Goal: Task Accomplishment & Management: Manage account settings

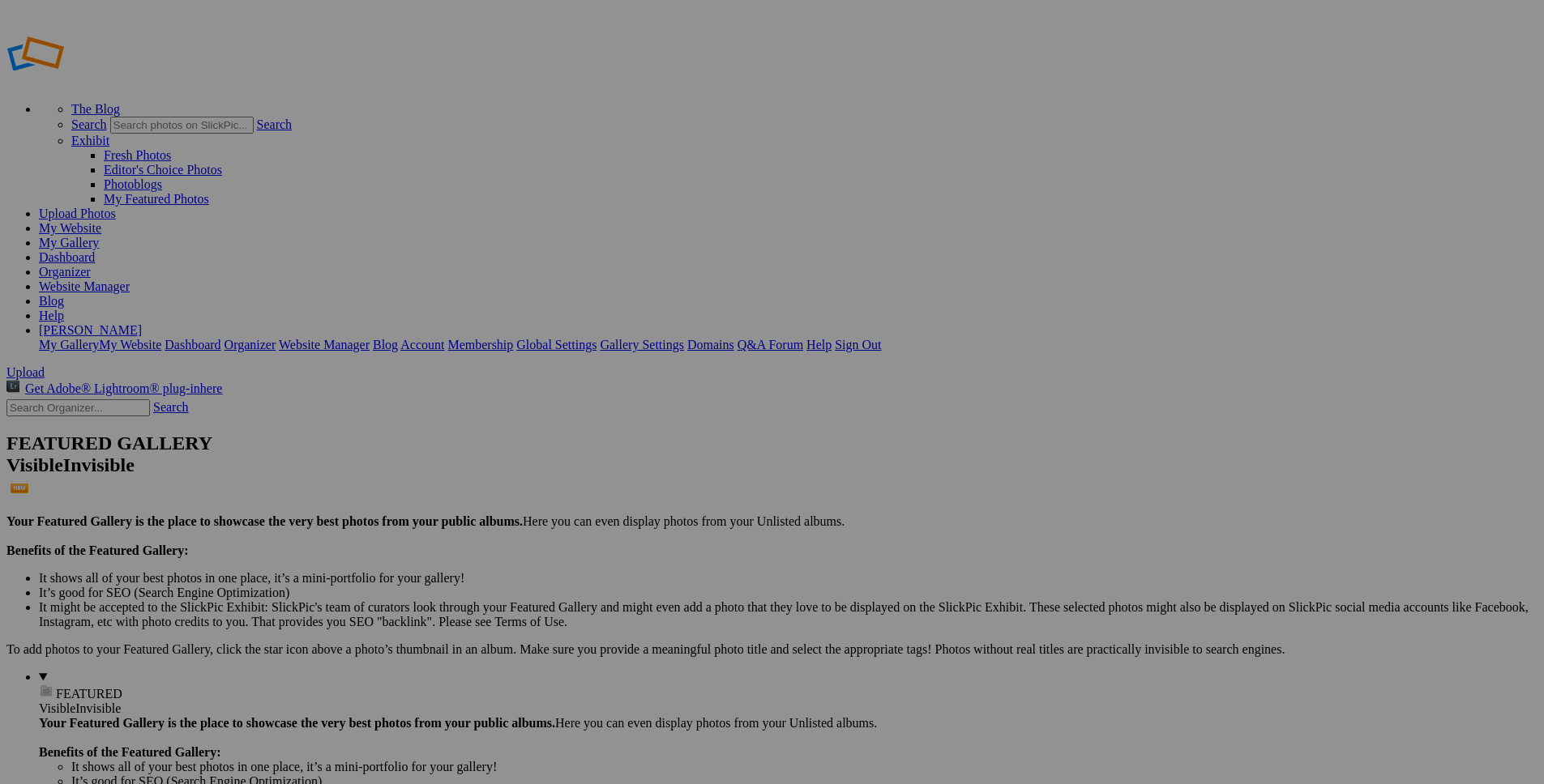
click at [101, 221] on link "My Website" at bounding box center [71, 228] width 63 height 13
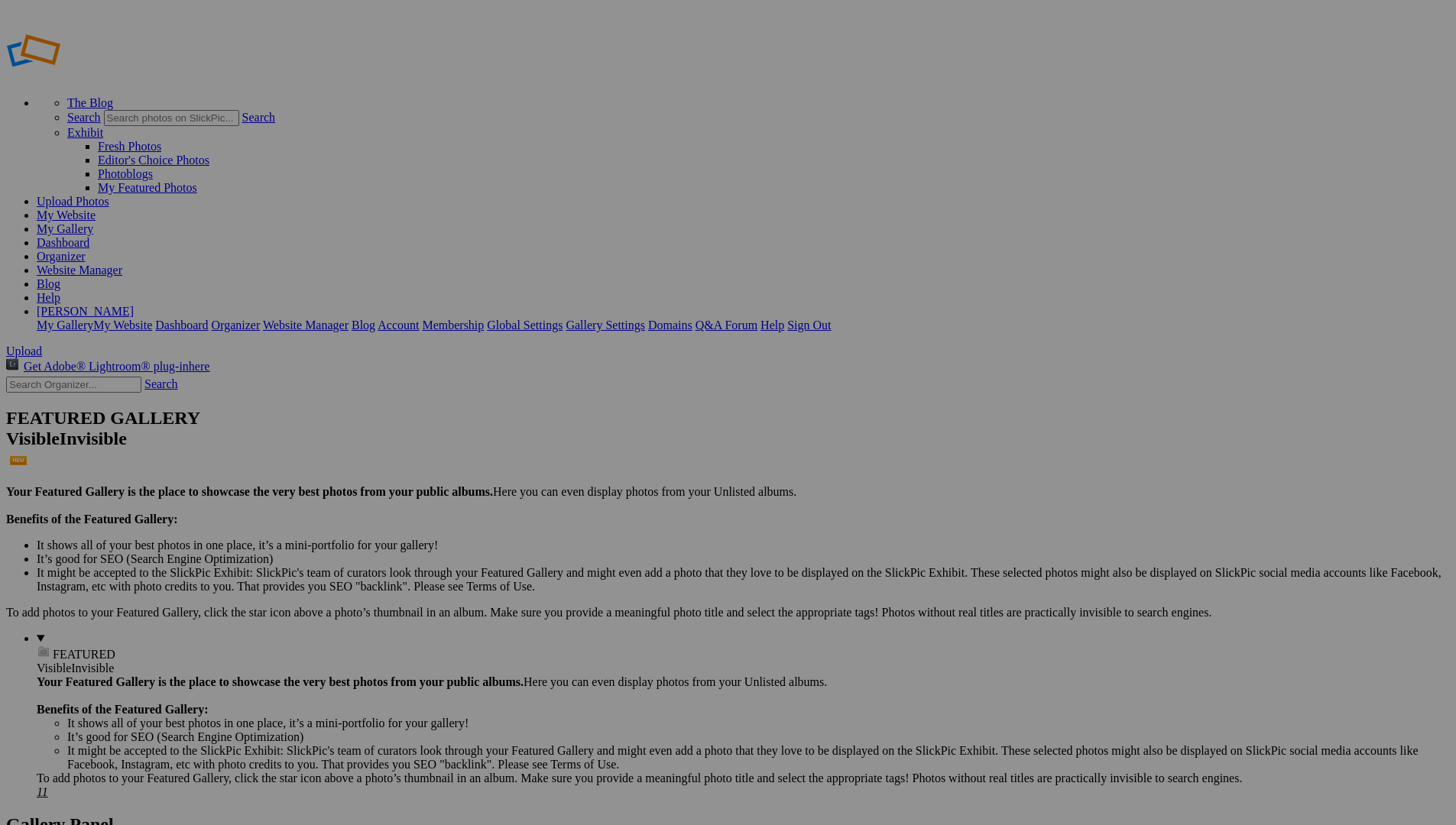
type input "My Album"
click at [591, 489] on span "Create" at bounding box center [575, 495] width 32 height 13
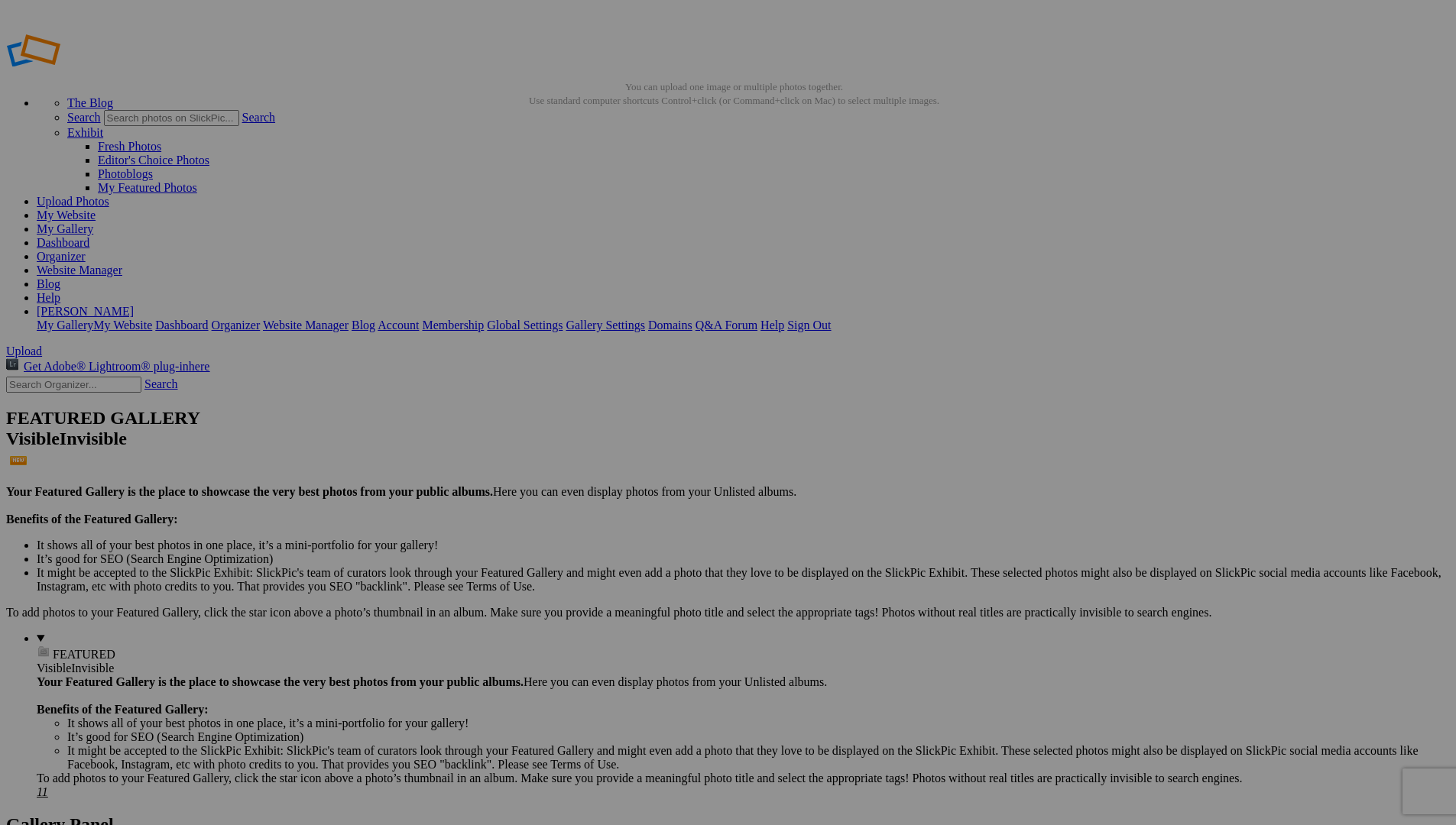
type input "My Album 2"
drag, startPoint x: 950, startPoint y: 498, endPoint x: 903, endPoint y: 334, distance: 170.6
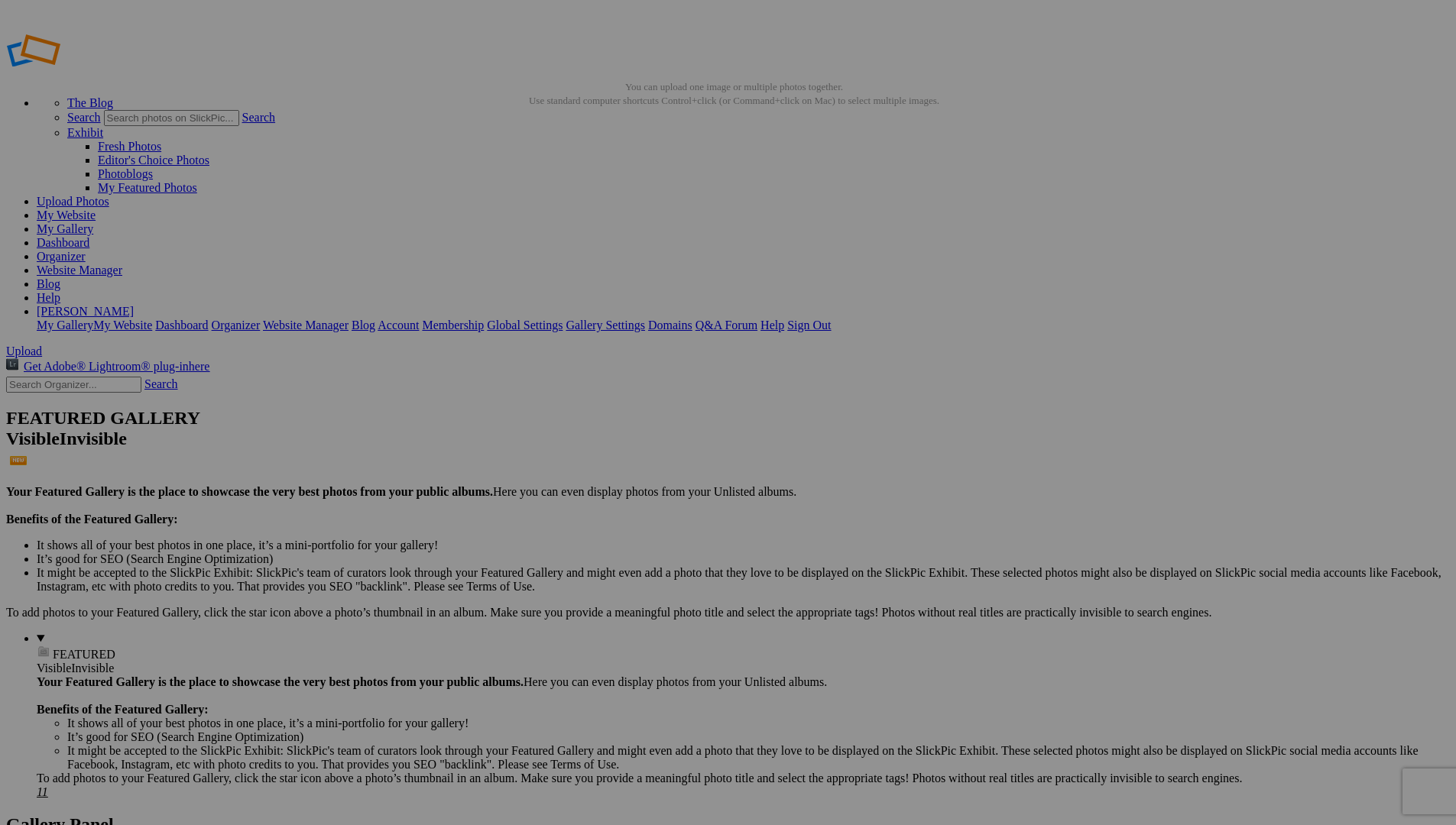
click at [95, 209] on link "My Website" at bounding box center [67, 215] width 59 height 13
click at [122, 263] on link "Website Manager" at bounding box center [80, 269] width 86 height 13
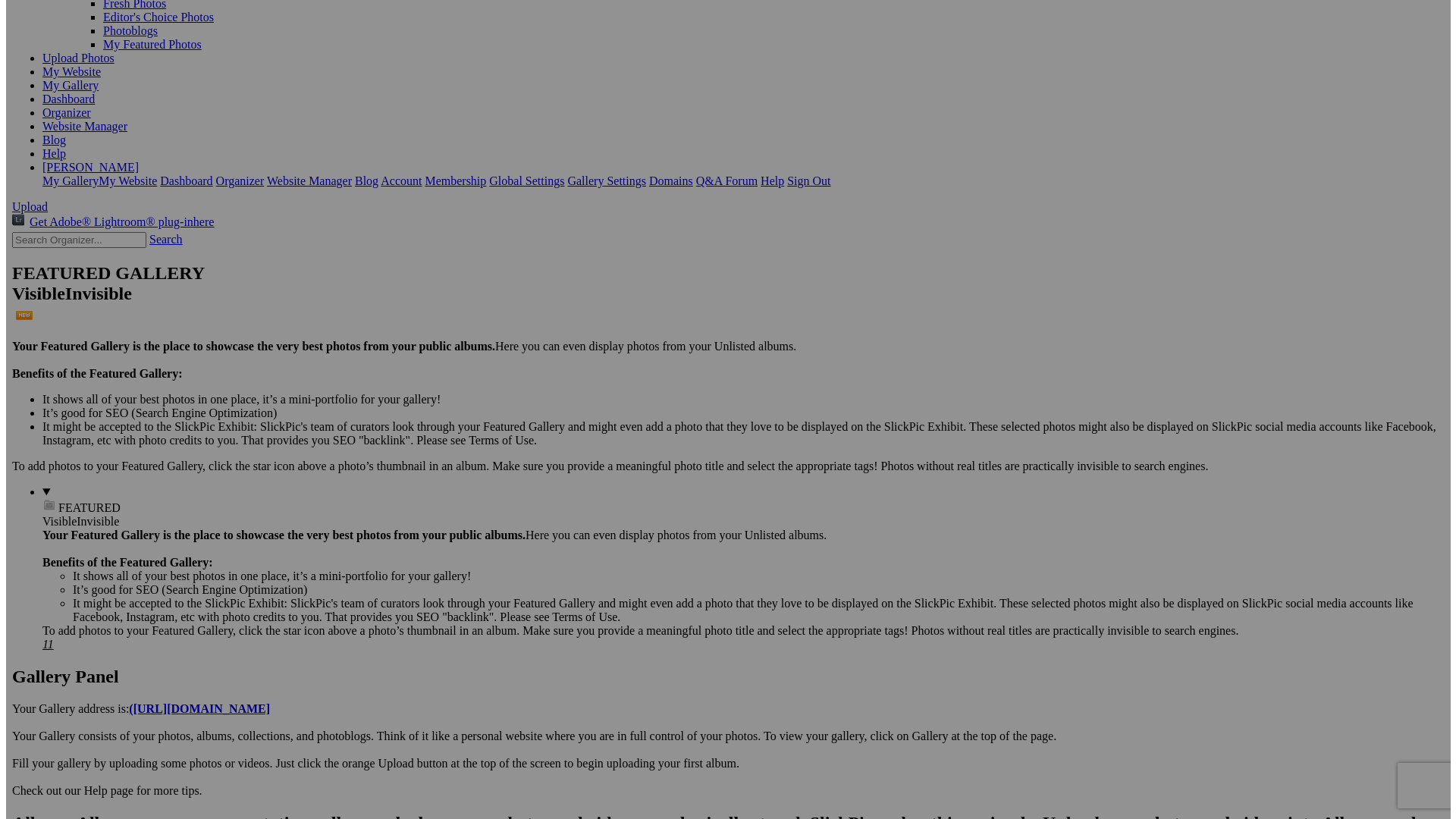
scroll to position [143, 0]
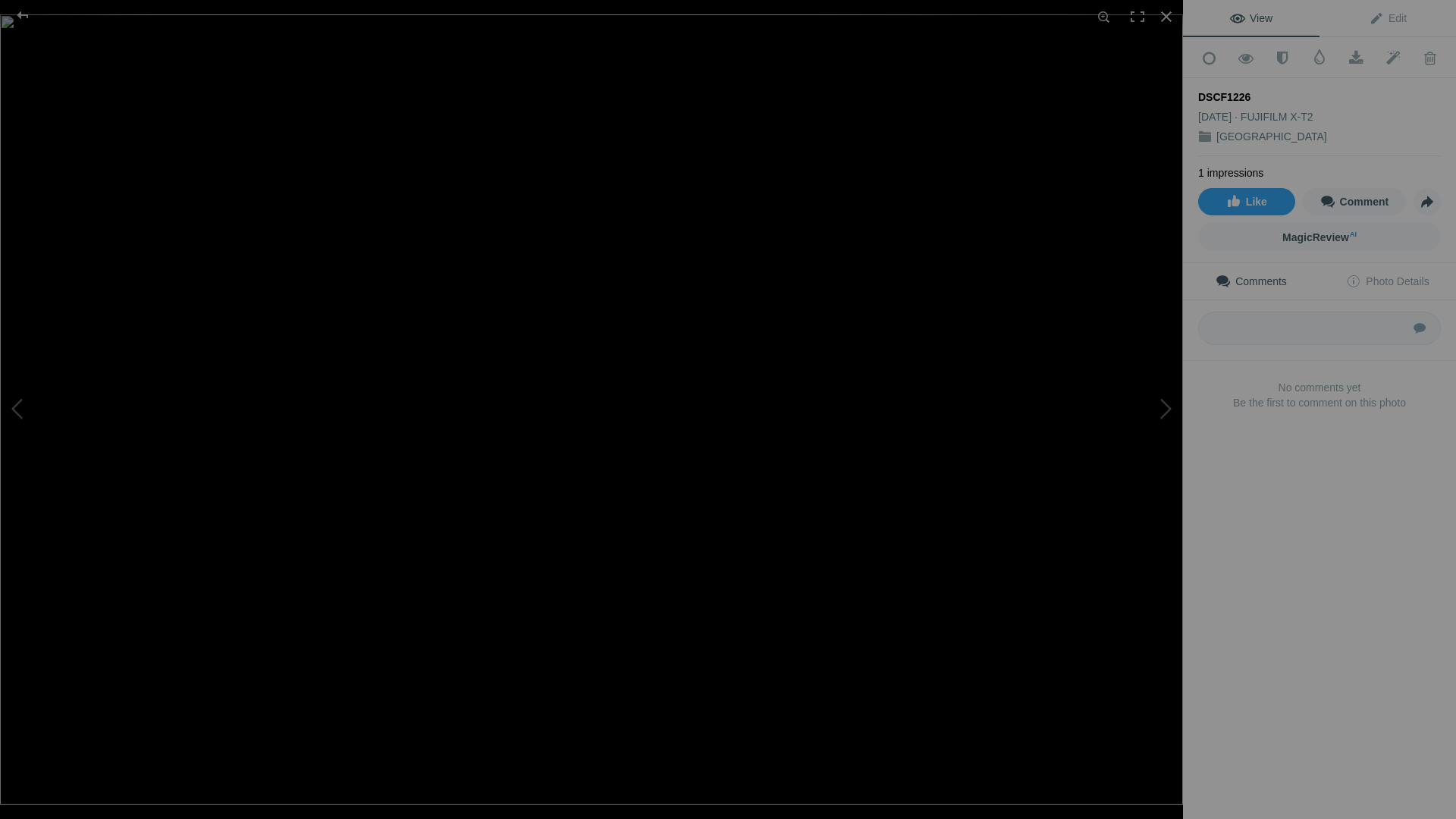
click at [1225, 89] on div "DSCF1226" at bounding box center [1320, 97] width 242 height 15
click at [1266, 633] on div "View Edit Add to Quick Collection Remove from Quick Collection Hide from Public…" at bounding box center [1320, 410] width 273 height 819
click at [1380, 22] on span "Edit" at bounding box center [1387, 18] width 38 height 13
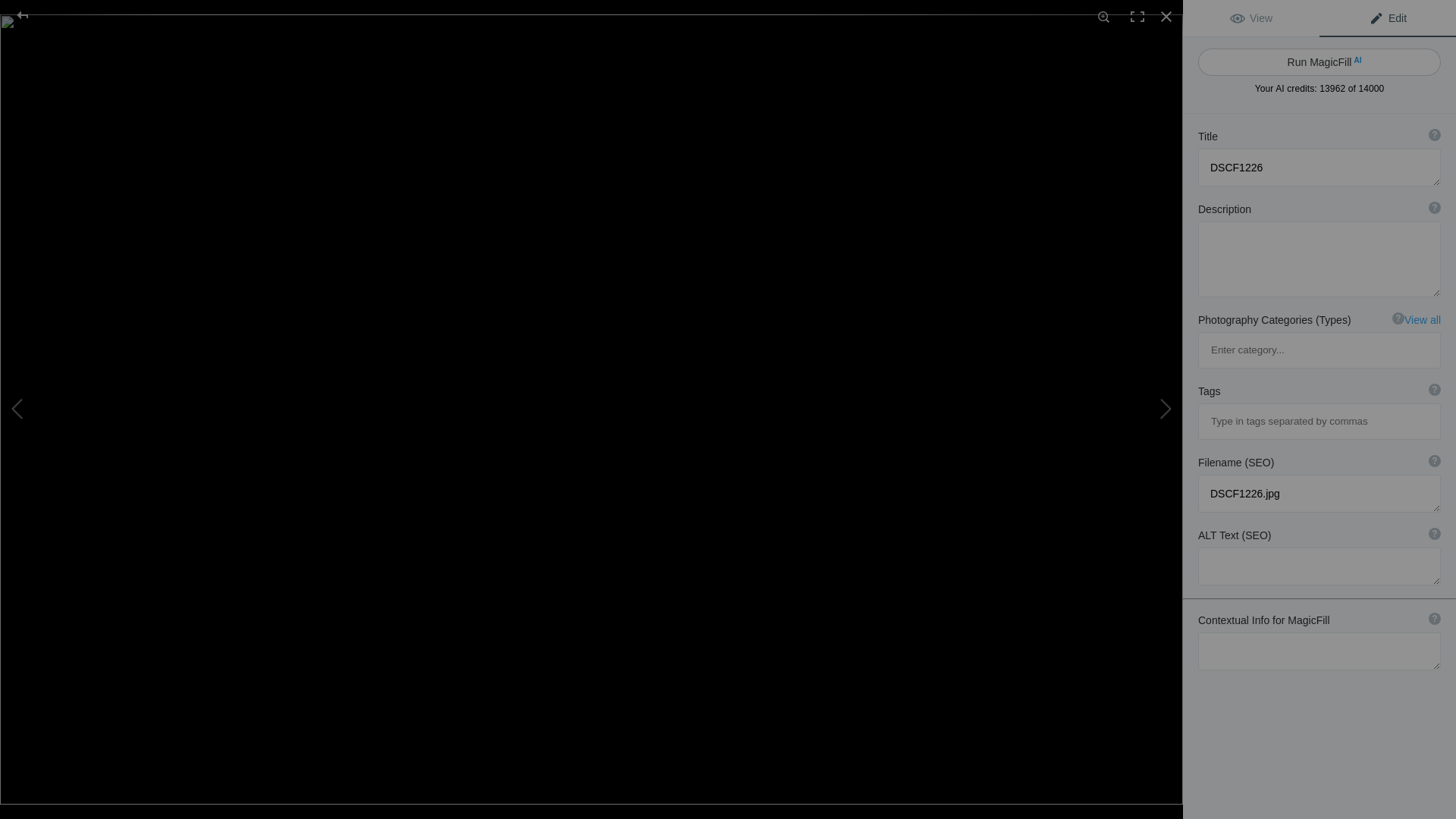
click at [1380, 60] on button "Run MagicFill AI" at bounding box center [1320, 62] width 242 height 28
type textarea "Enjoying Ice Cream in the City"
type textarea "This captivating image captures a moment in the bustling city, where two indivi…"
type textarea "enjoying-ice-cream-in-the-city.jpg"
type textarea "A couple sitting on a bench in formal attire, enjoying ice cream cones in front…"
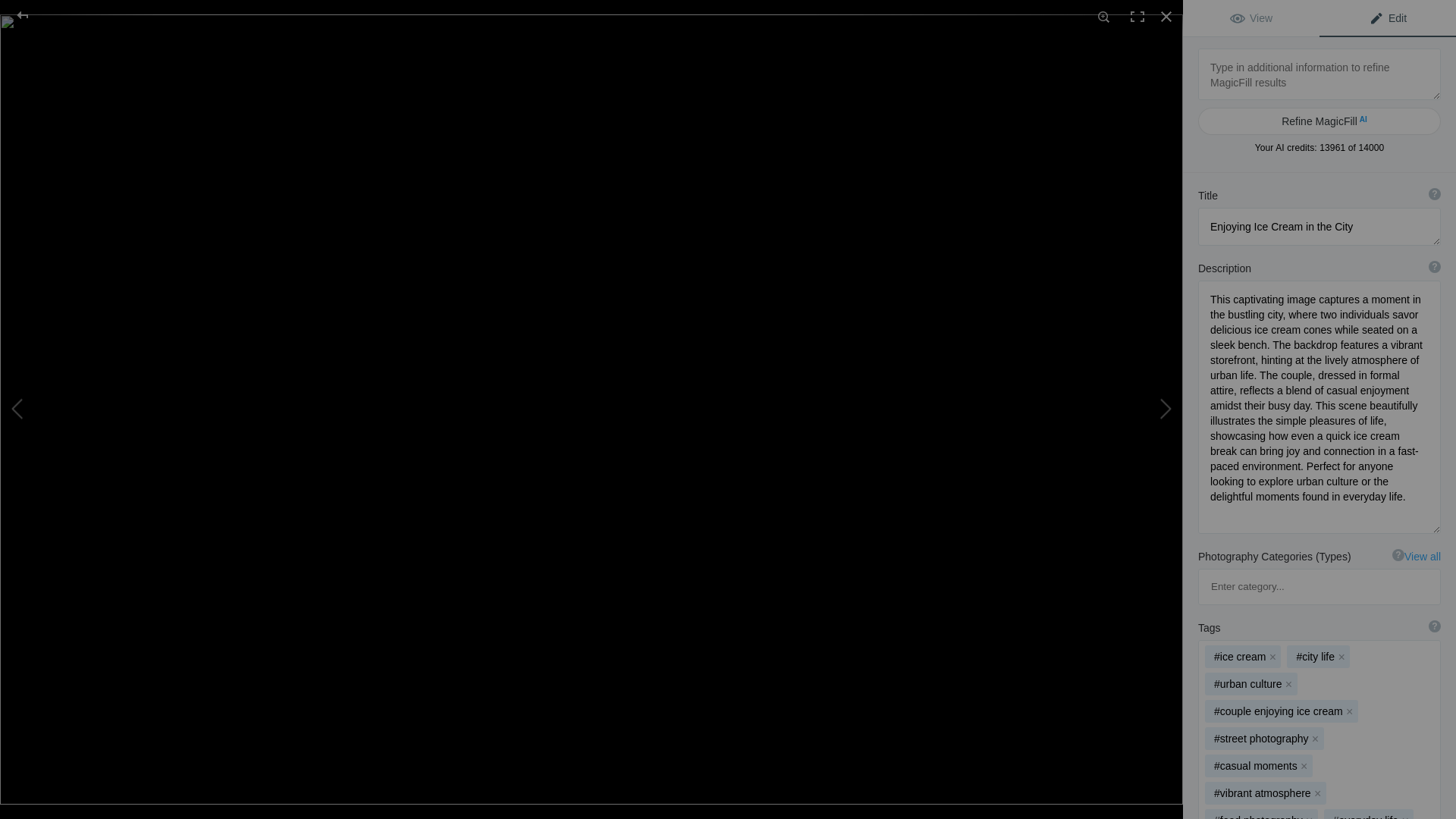
drag, startPoint x: 1423, startPoint y: 352, endPoint x: 1415, endPoint y: 530, distance: 178.2
click at [1415, 530] on textarea at bounding box center [1320, 407] width 242 height 253
click at [1263, 73] on textarea at bounding box center [1320, 74] width 242 height 52
type textarea "[GEOGRAPHIC_DATA], [GEOGRAPHIC_DATA]"
click at [1291, 119] on button "Refine MagicFill AI" at bounding box center [1320, 121] width 242 height 28
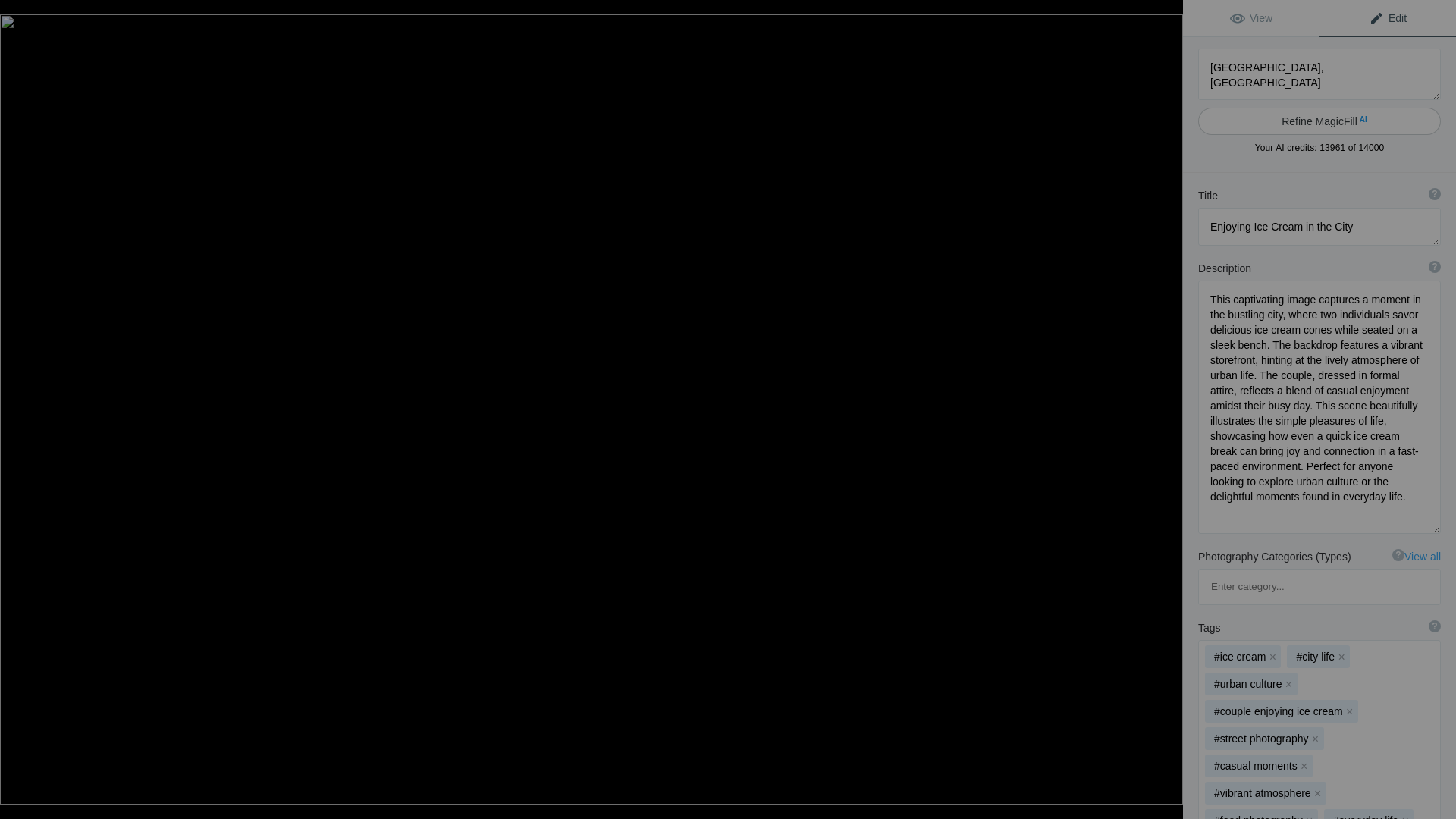
type textarea "Enjoying Ice Cream in [GEOGRAPHIC_DATA], [GEOGRAPHIC_DATA]"
type textarea "This captivating image captures a moment in the bustling streets of [GEOGRAPHIC…"
type textarea "enjoying-ice-cream-in-[GEOGRAPHIC_DATA]-[GEOGRAPHIC_DATA]jpg"
type textarea "A couple sitting on a bench in formal attire, enjoying ice cream cones in front…"
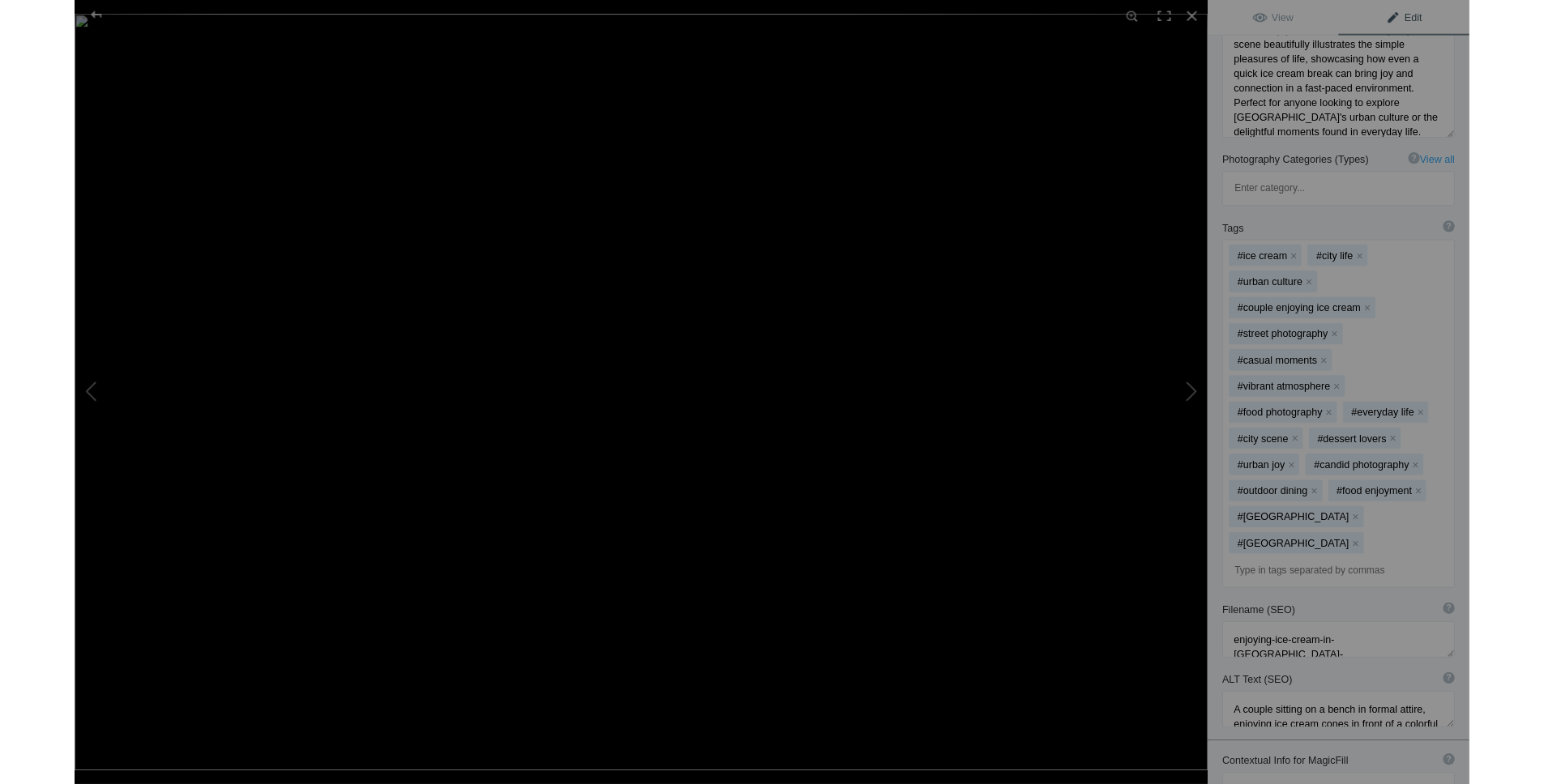
scroll to position [419, 0]
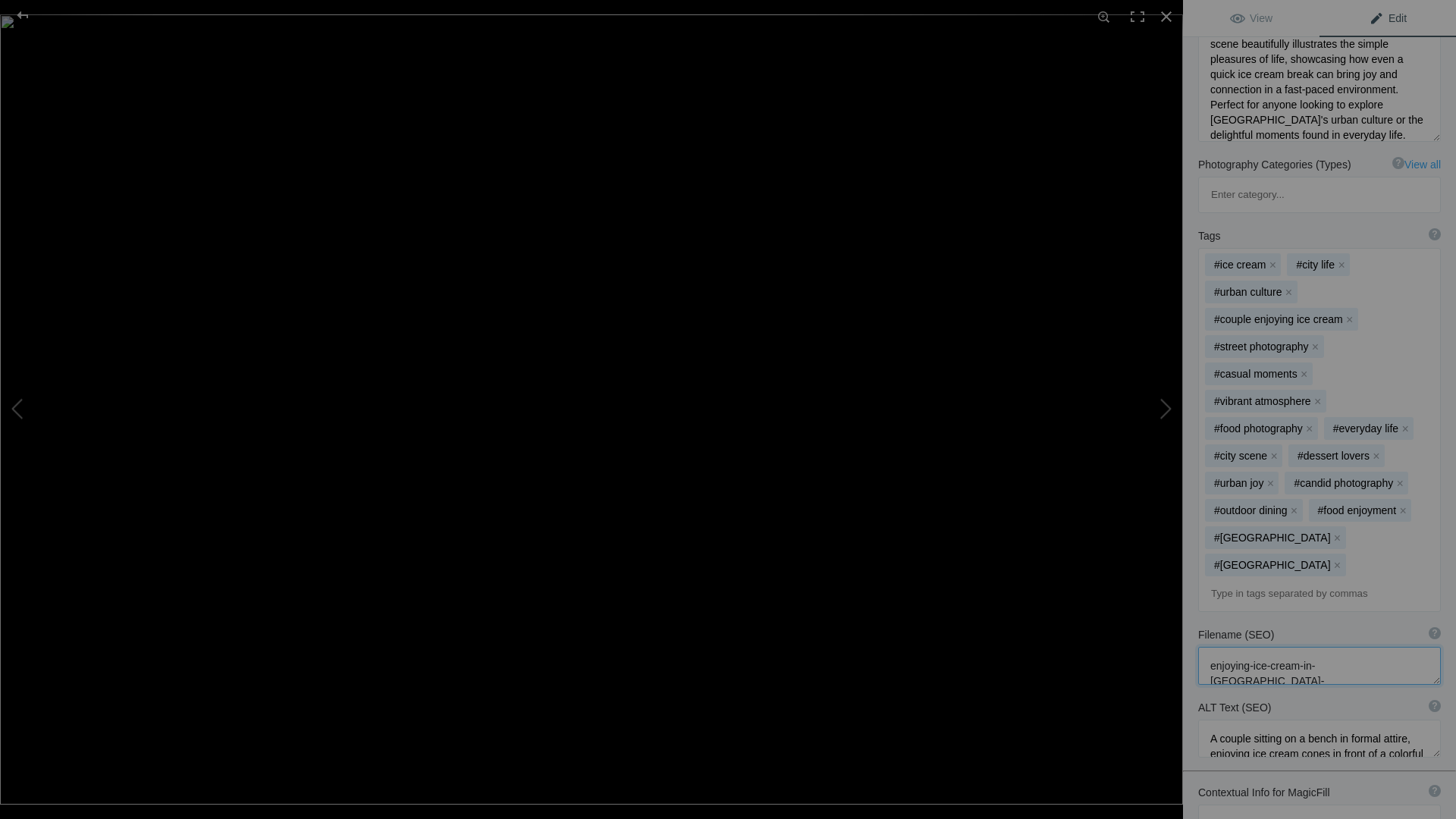
click at [1270, 647] on textarea at bounding box center [1320, 665] width 242 height 38
click at [1166, 17] on div at bounding box center [1167, 17] width 33 height 33
